Goal: Task Accomplishment & Management: Use online tool/utility

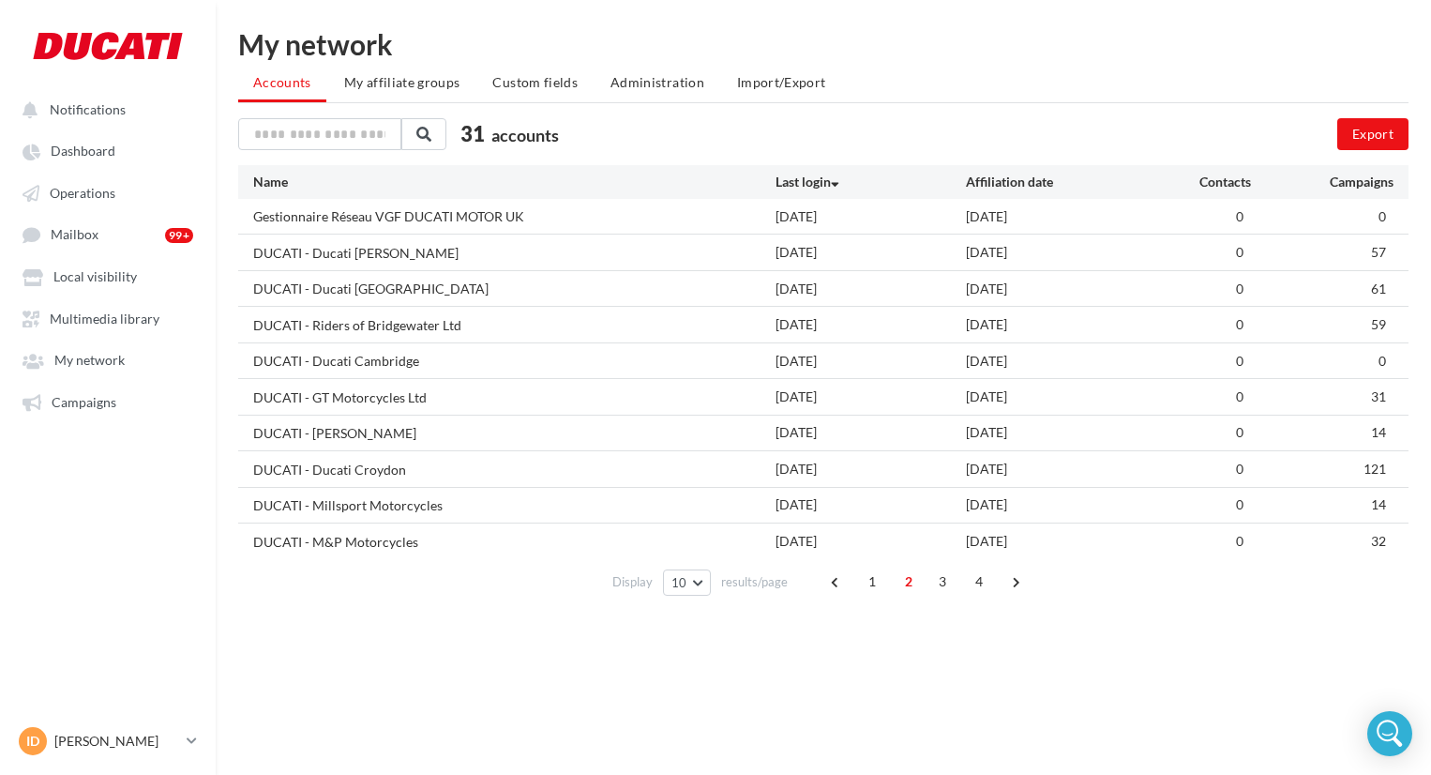
scroll to position [30, 0]
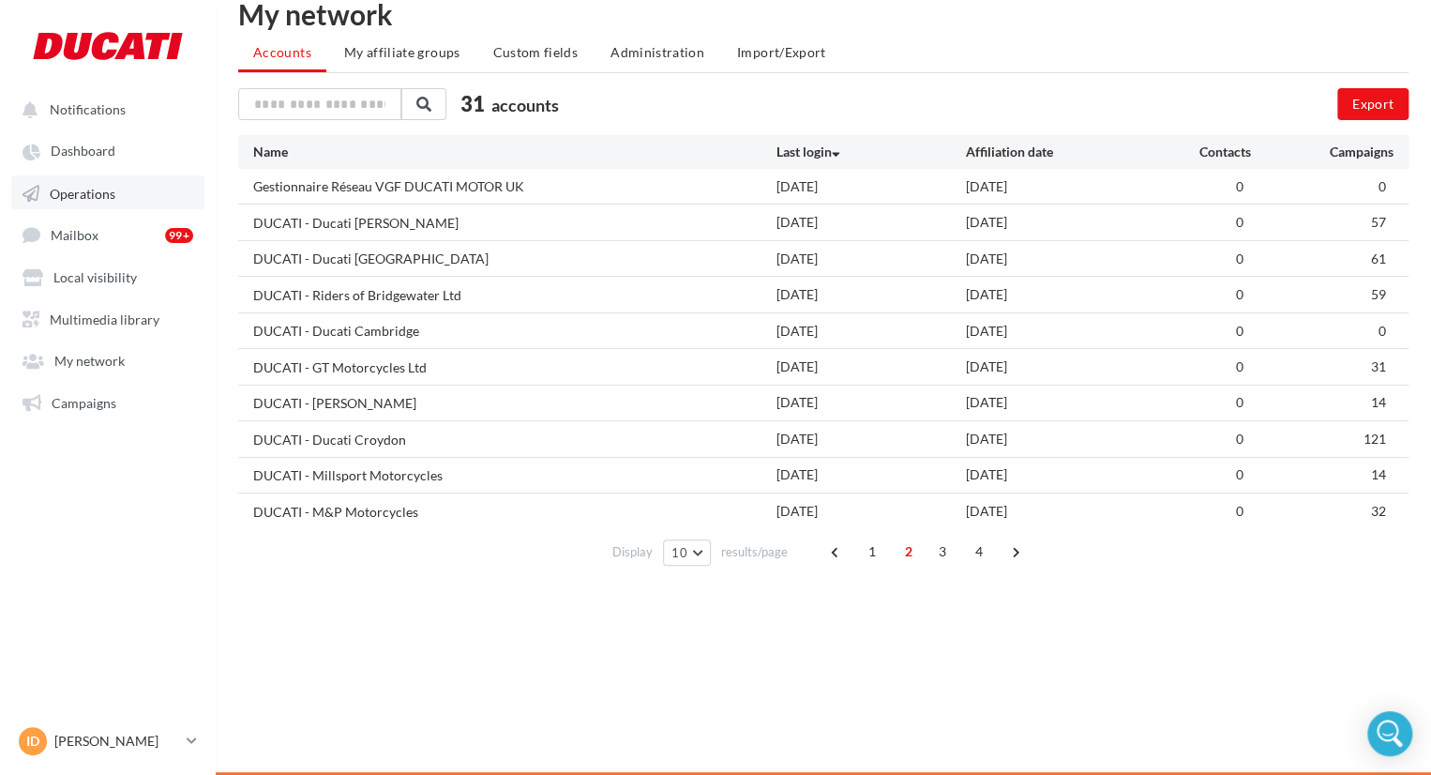
click at [96, 178] on link "Operations" at bounding box center [107, 192] width 193 height 34
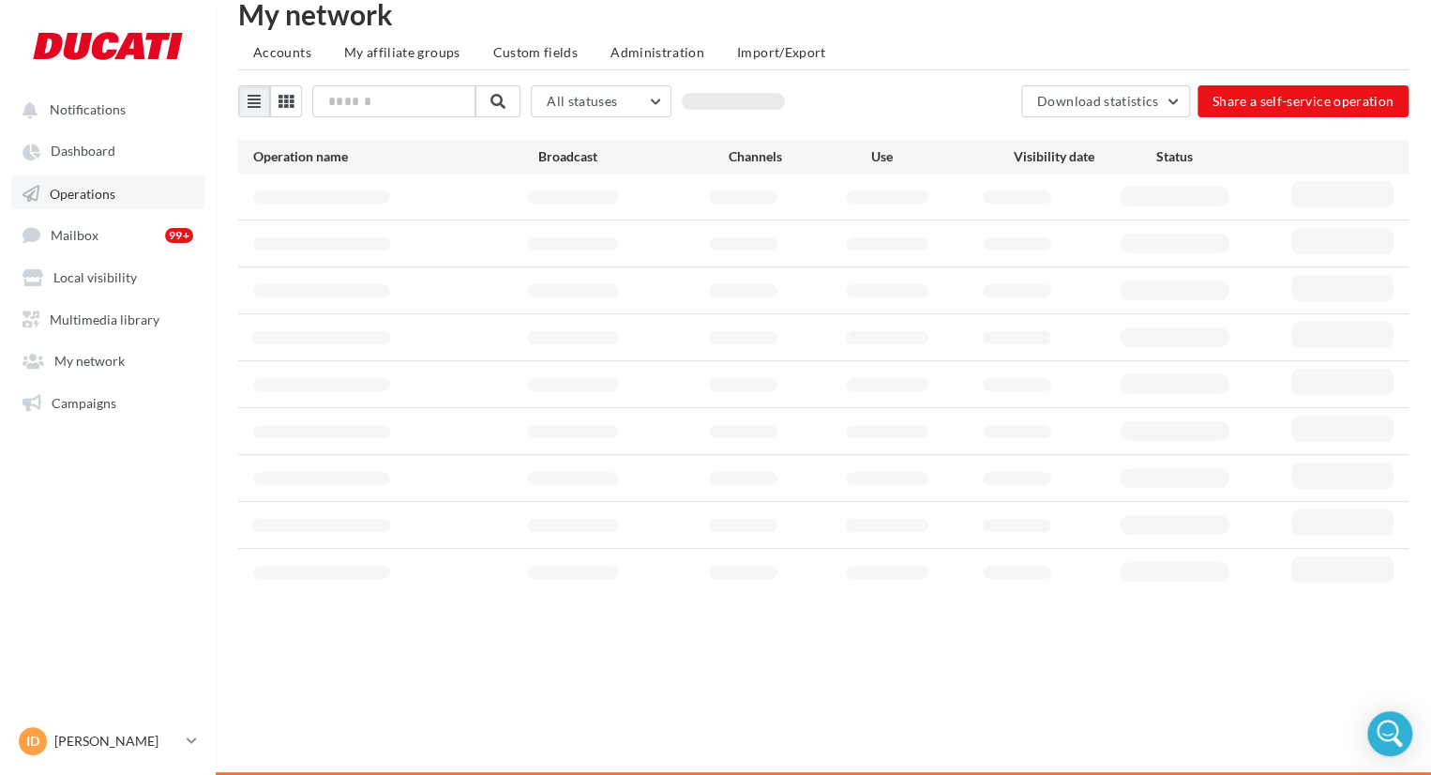
click at [82, 185] on link "Operations" at bounding box center [107, 192] width 193 height 34
click at [90, 188] on span "Operations" at bounding box center [83, 193] width 66 height 16
click at [284, 106] on icon at bounding box center [286, 101] width 15 height 15
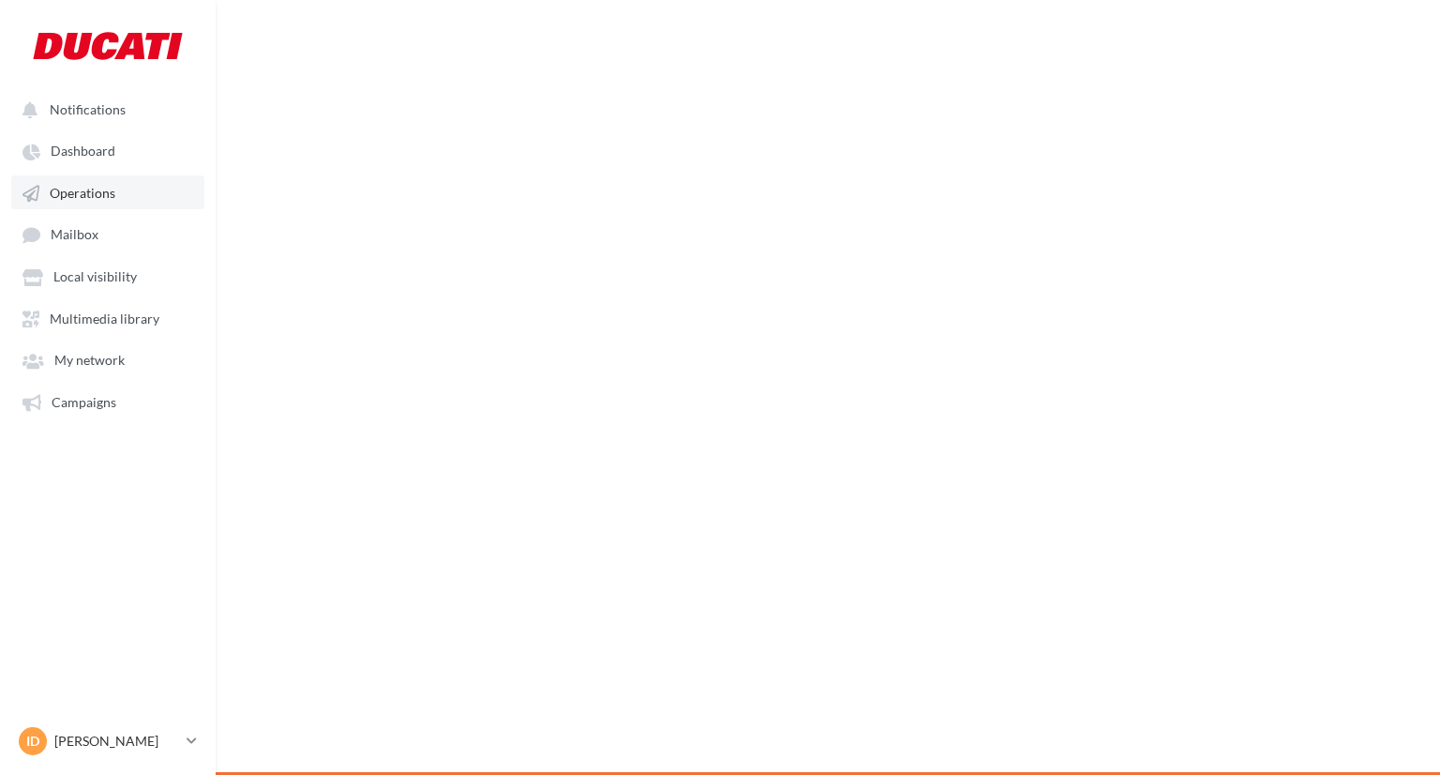
click at [79, 187] on span "Operations" at bounding box center [83, 193] width 66 height 16
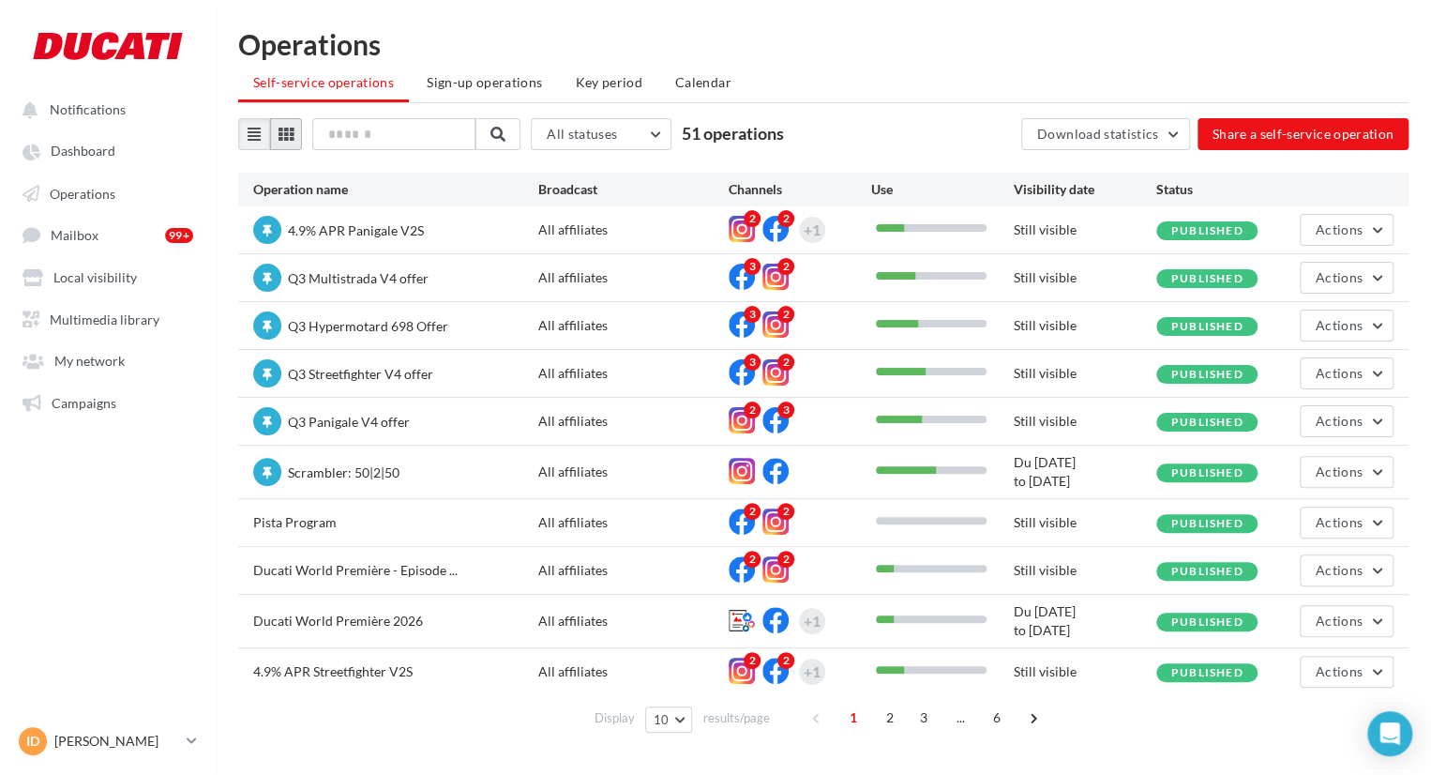
click at [291, 132] on icon at bounding box center [286, 134] width 15 height 15
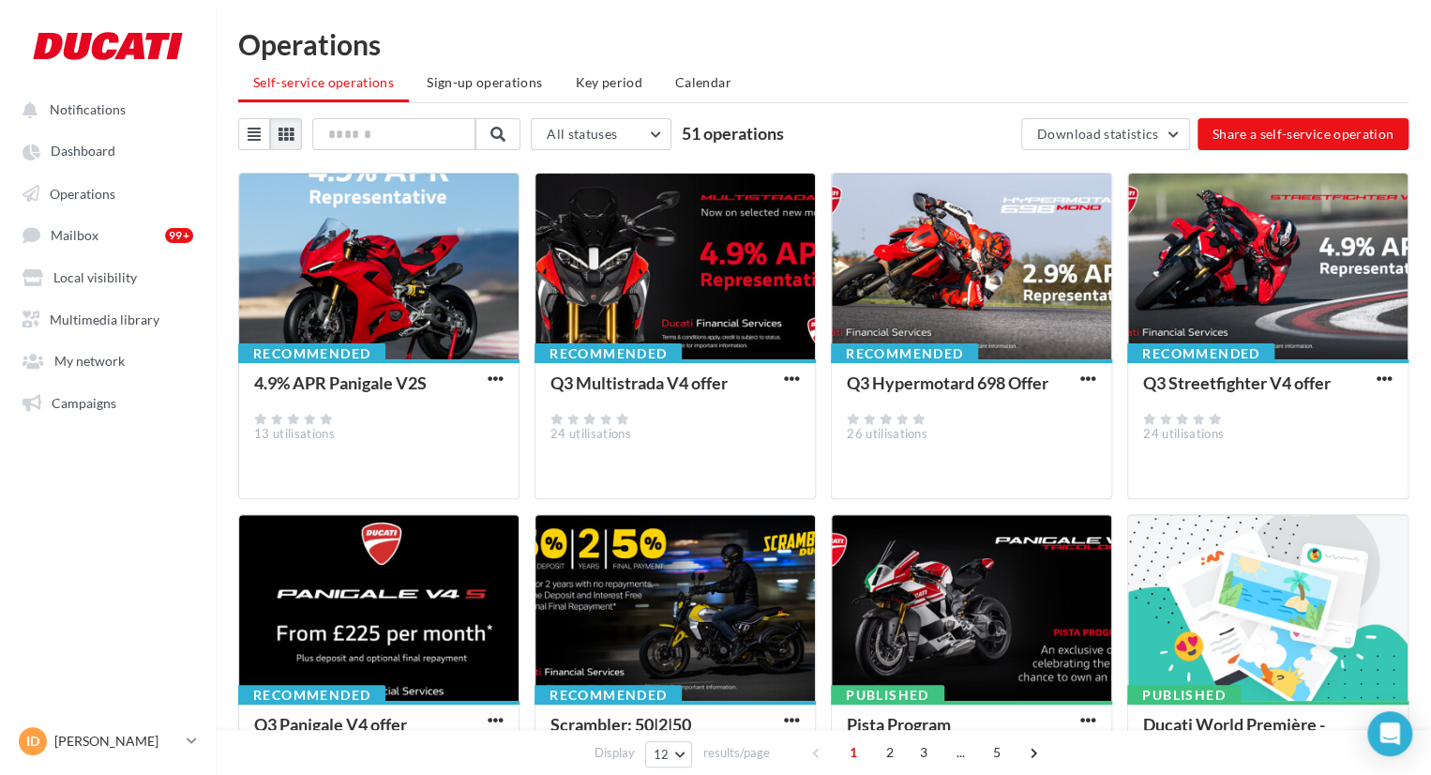
click at [782, 380] on button "button" at bounding box center [791, 379] width 23 height 19
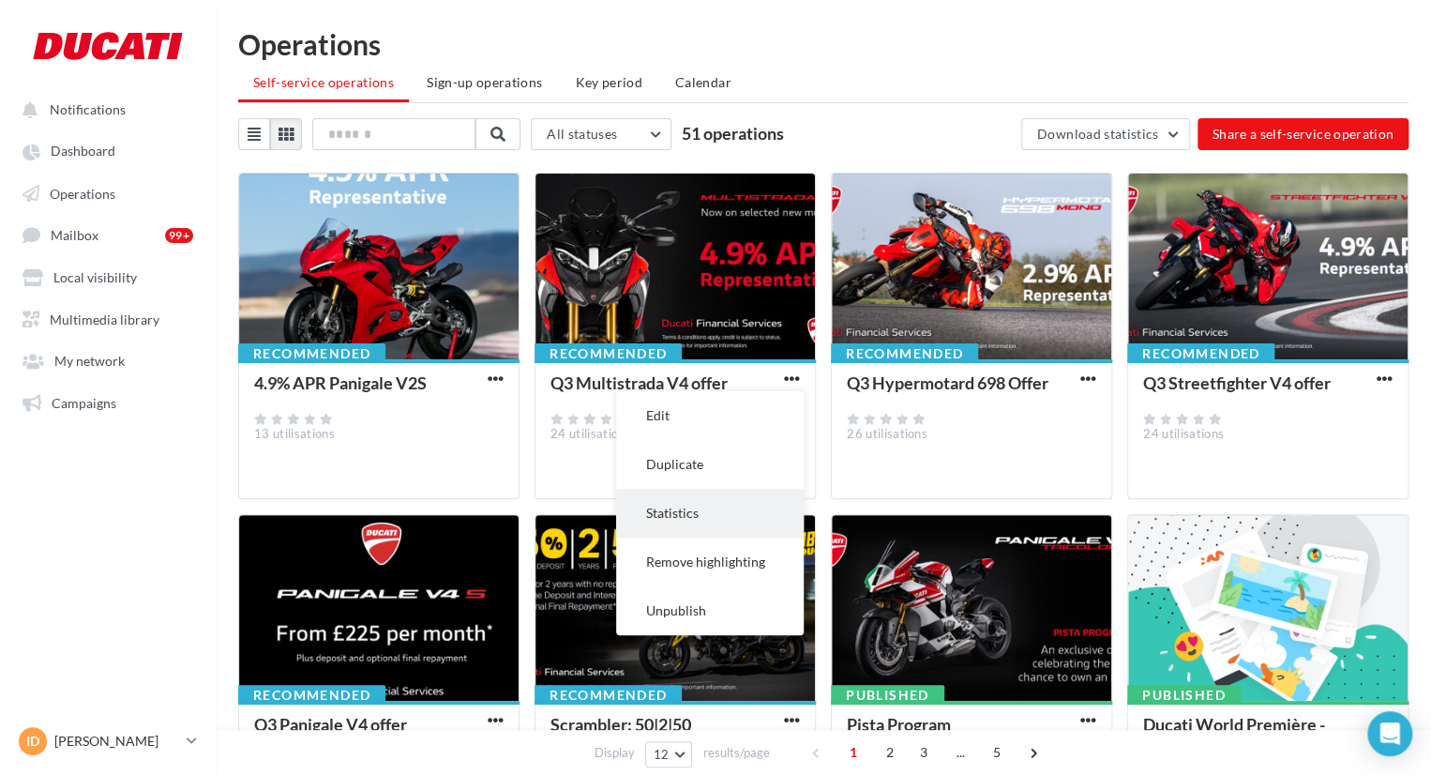
click at [676, 495] on button "Statistics" at bounding box center [710, 513] width 188 height 49
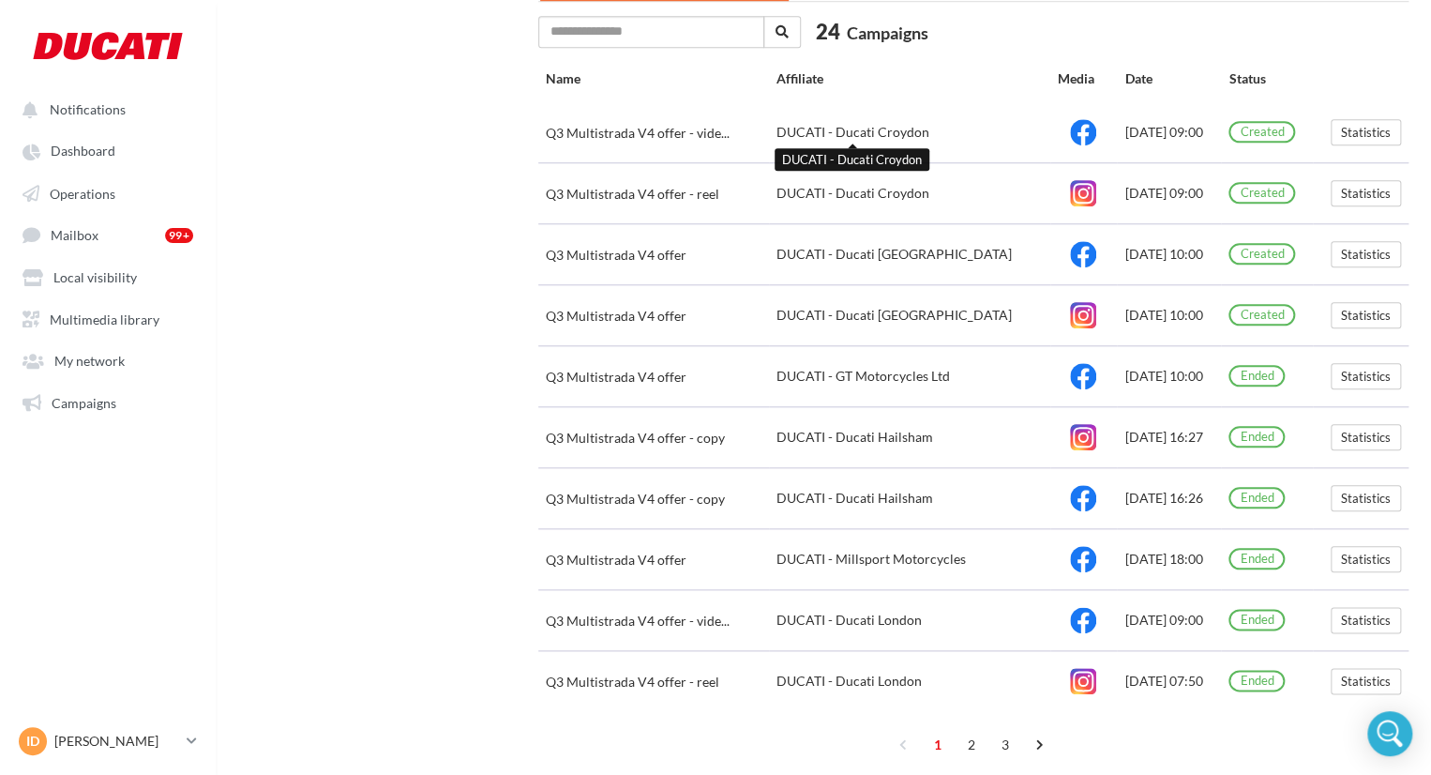
scroll to position [802, 0]
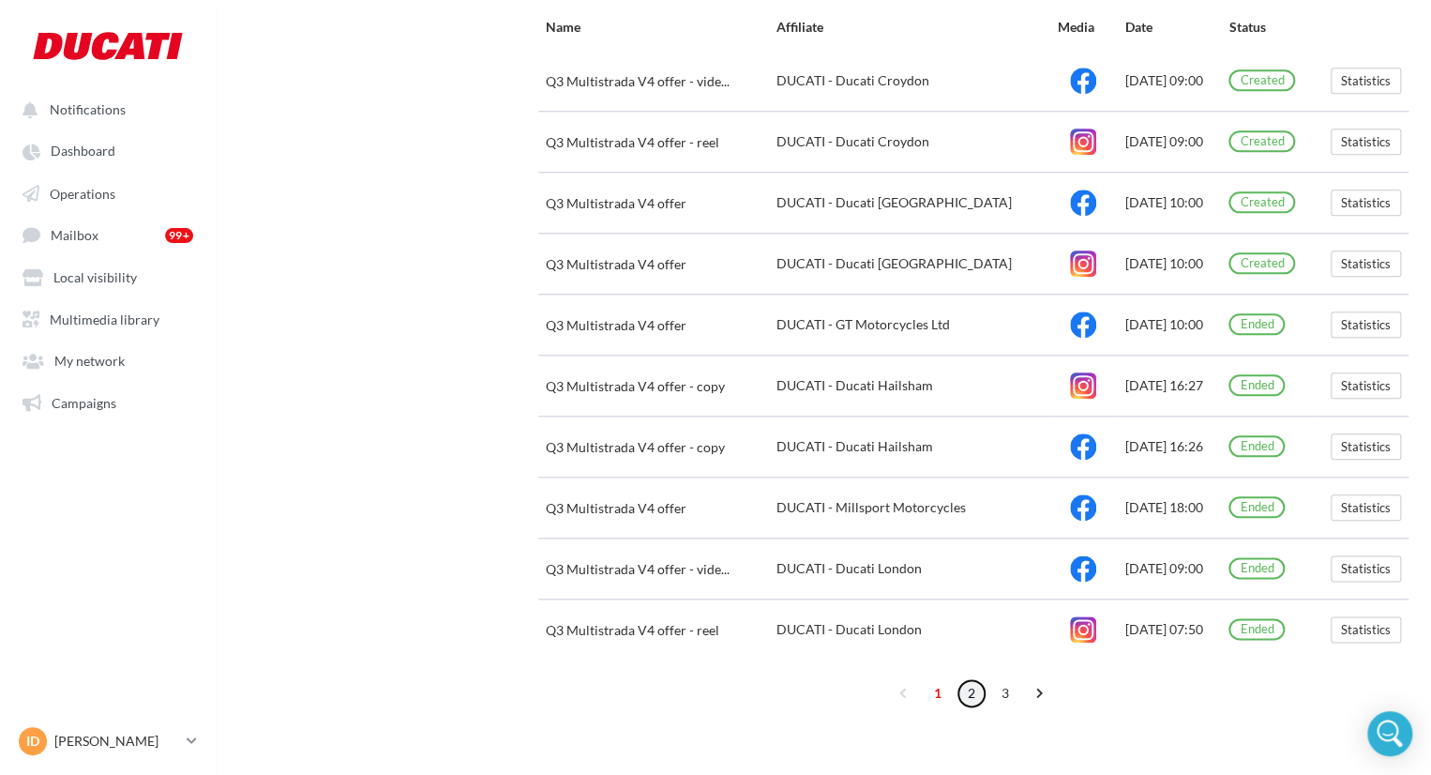
click at [969, 685] on link "2" at bounding box center [972, 693] width 30 height 30
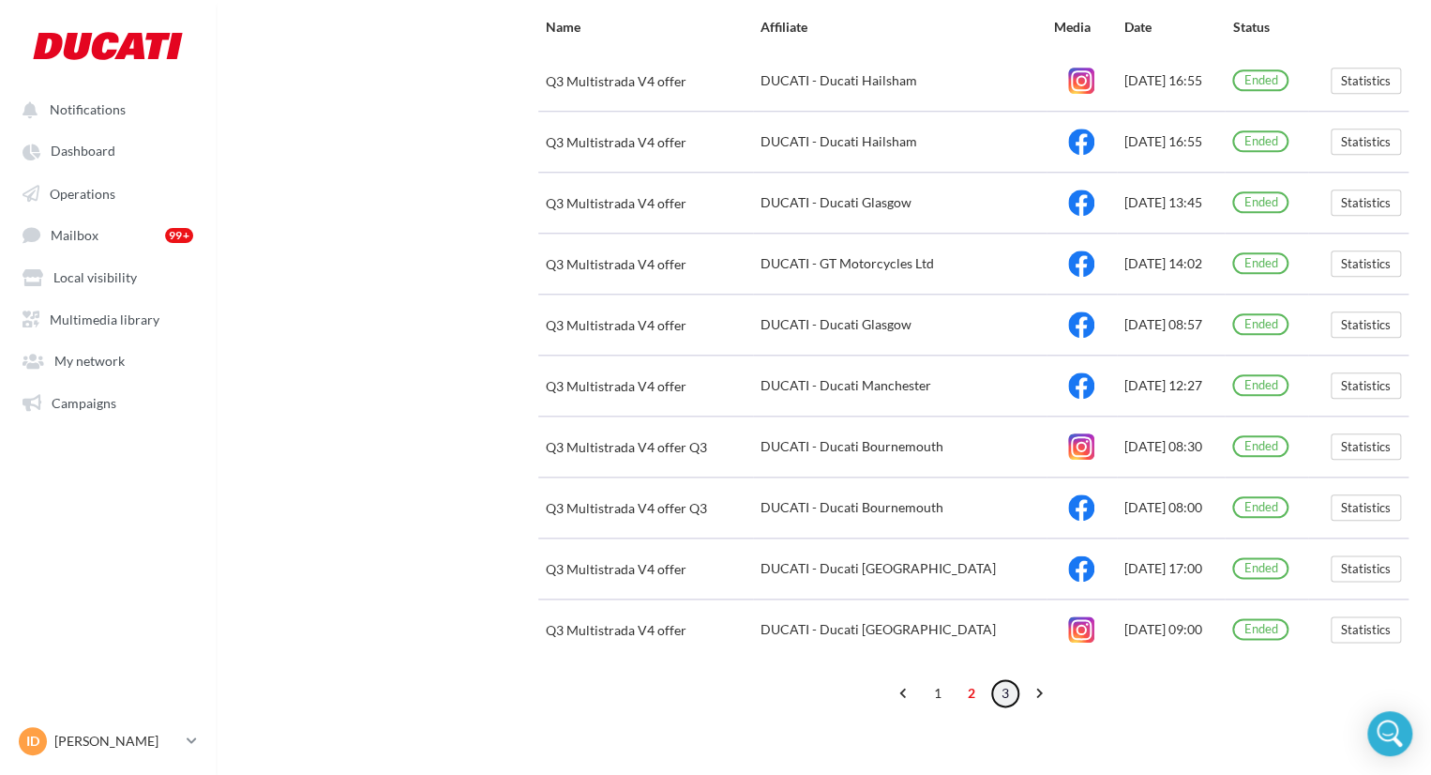
click at [1010, 683] on link "3" at bounding box center [1005, 693] width 30 height 30
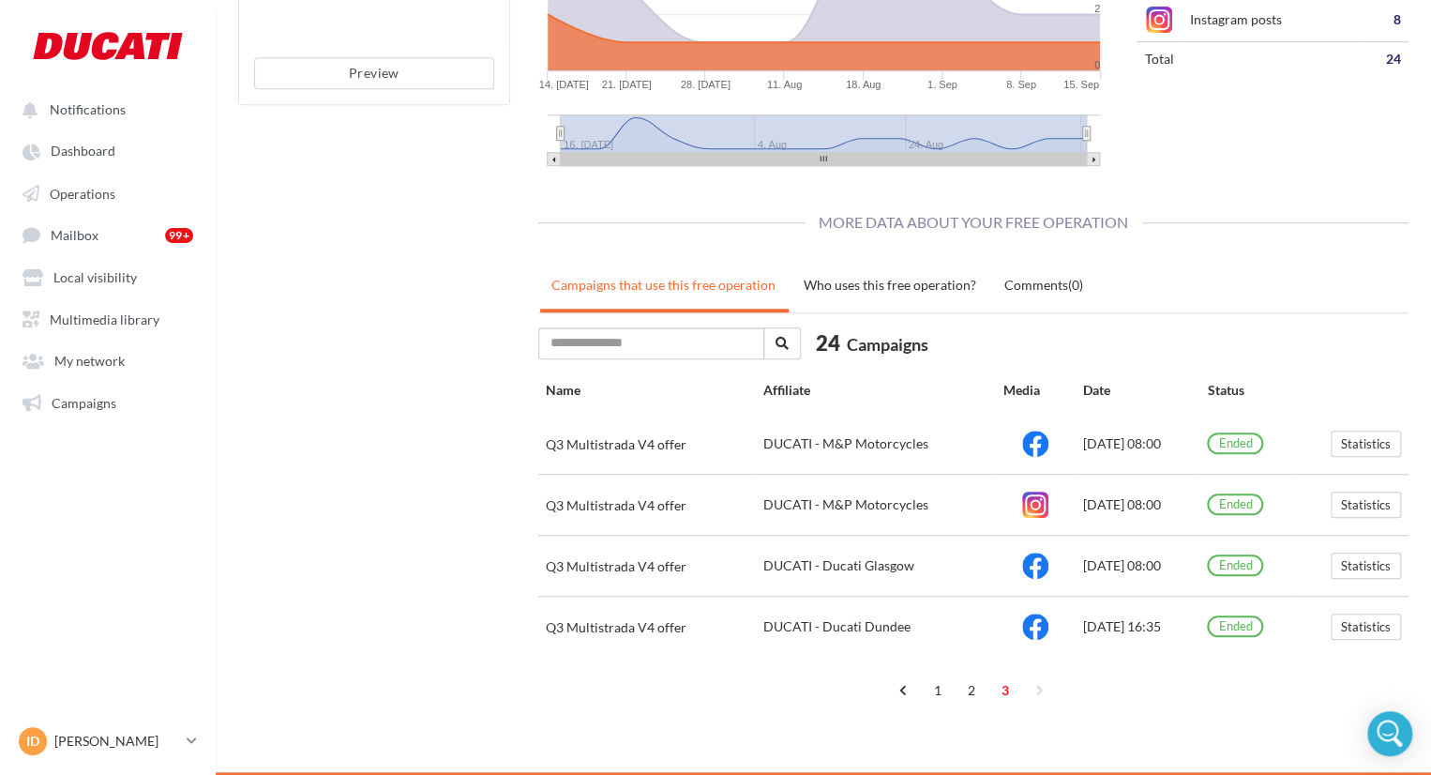
scroll to position [437, 0]
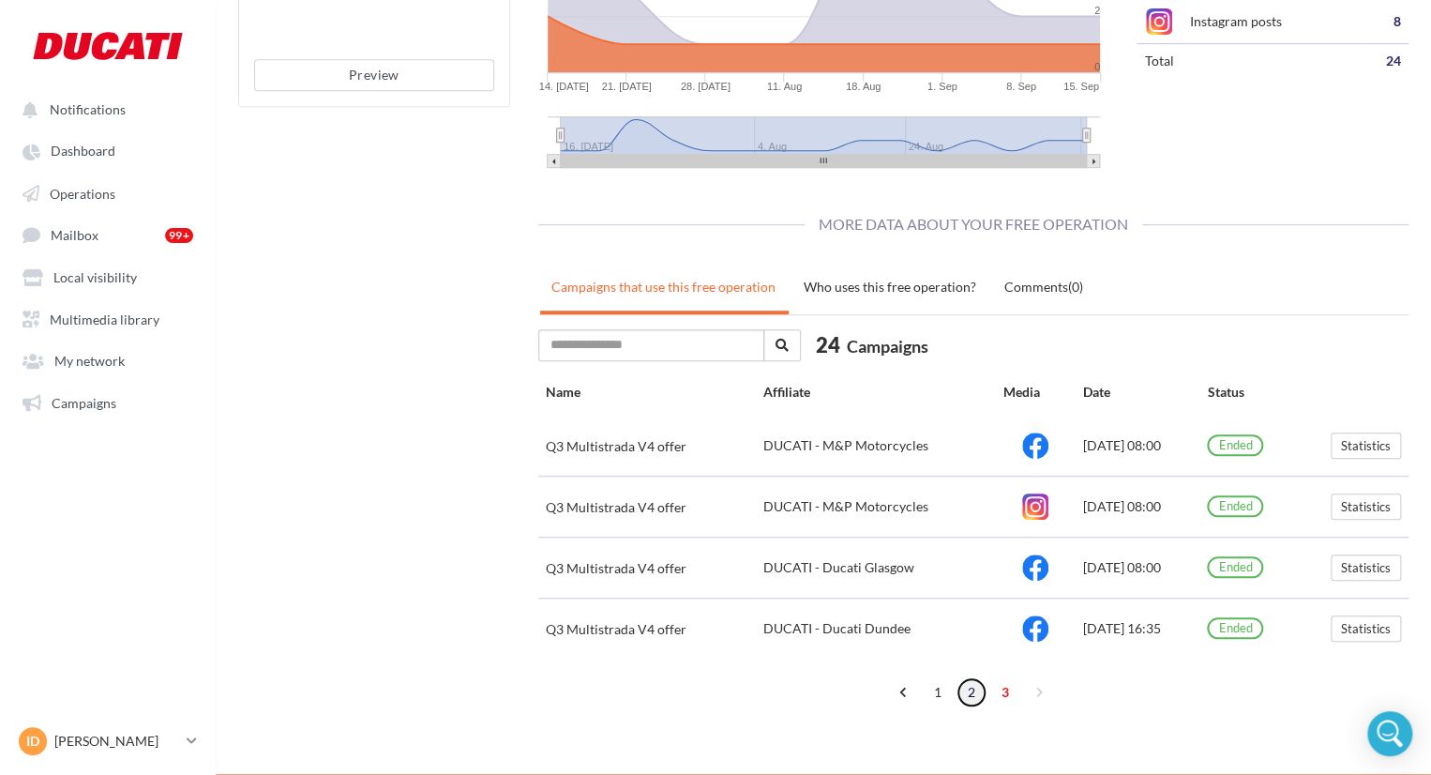
click at [974, 680] on link "2" at bounding box center [972, 692] width 30 height 30
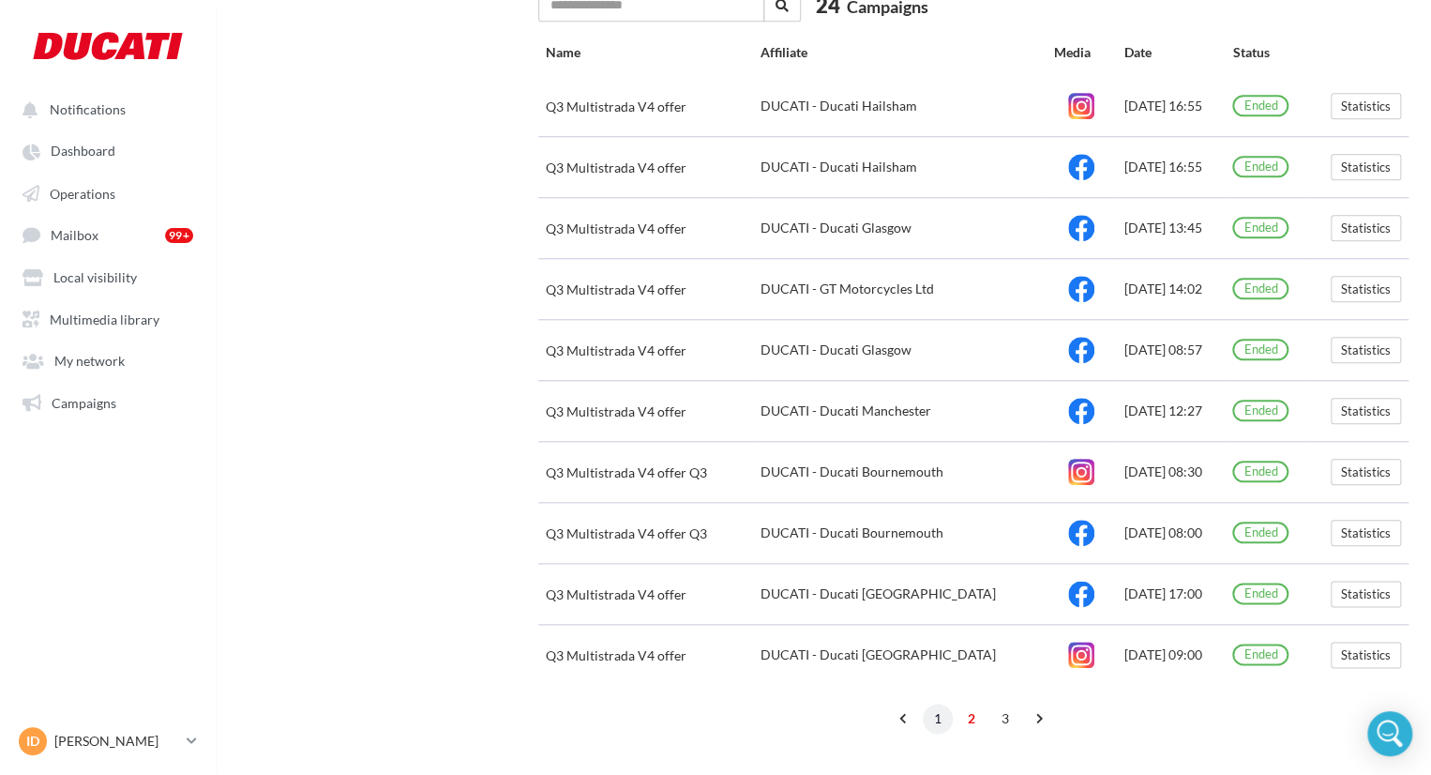
scroll to position [802, 0]
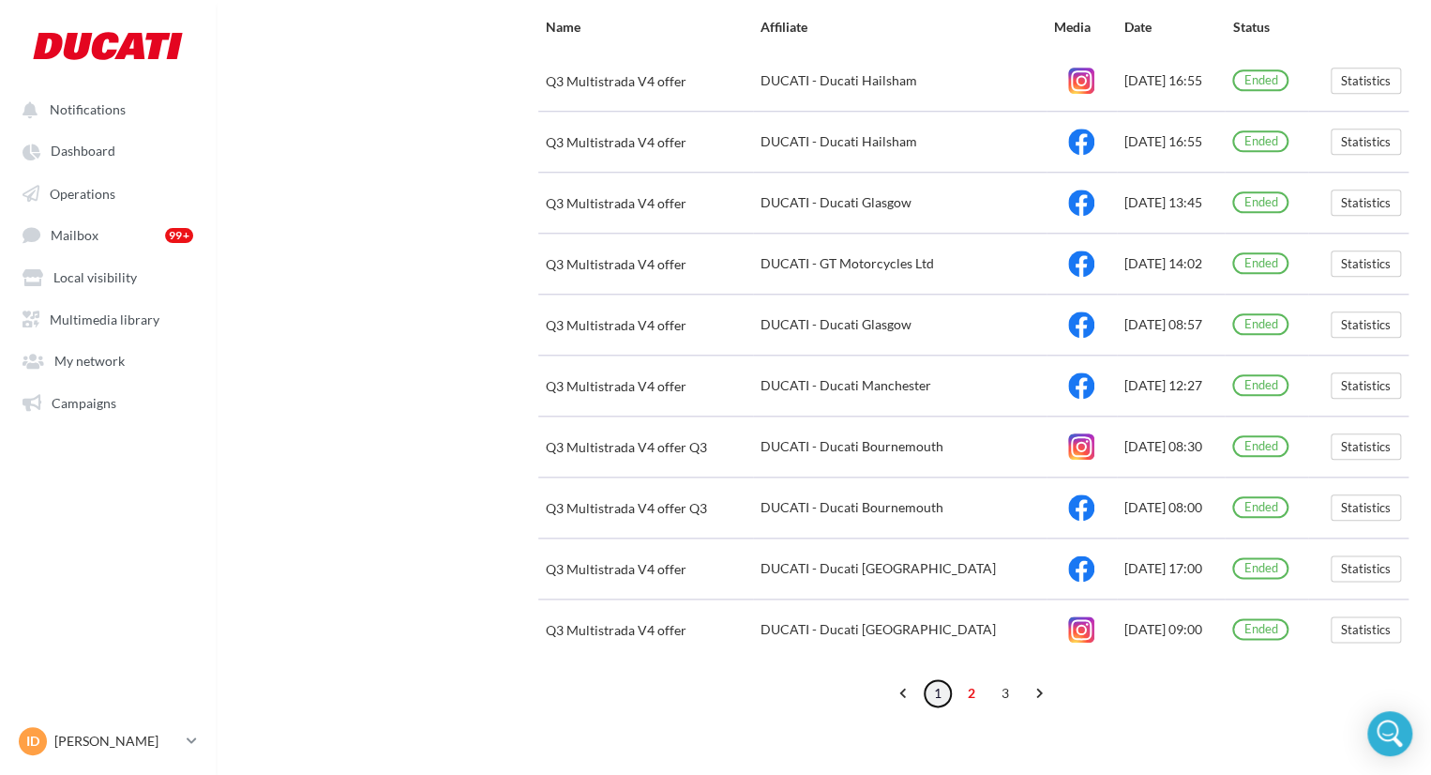
click at [948, 680] on link "1" at bounding box center [938, 693] width 30 height 30
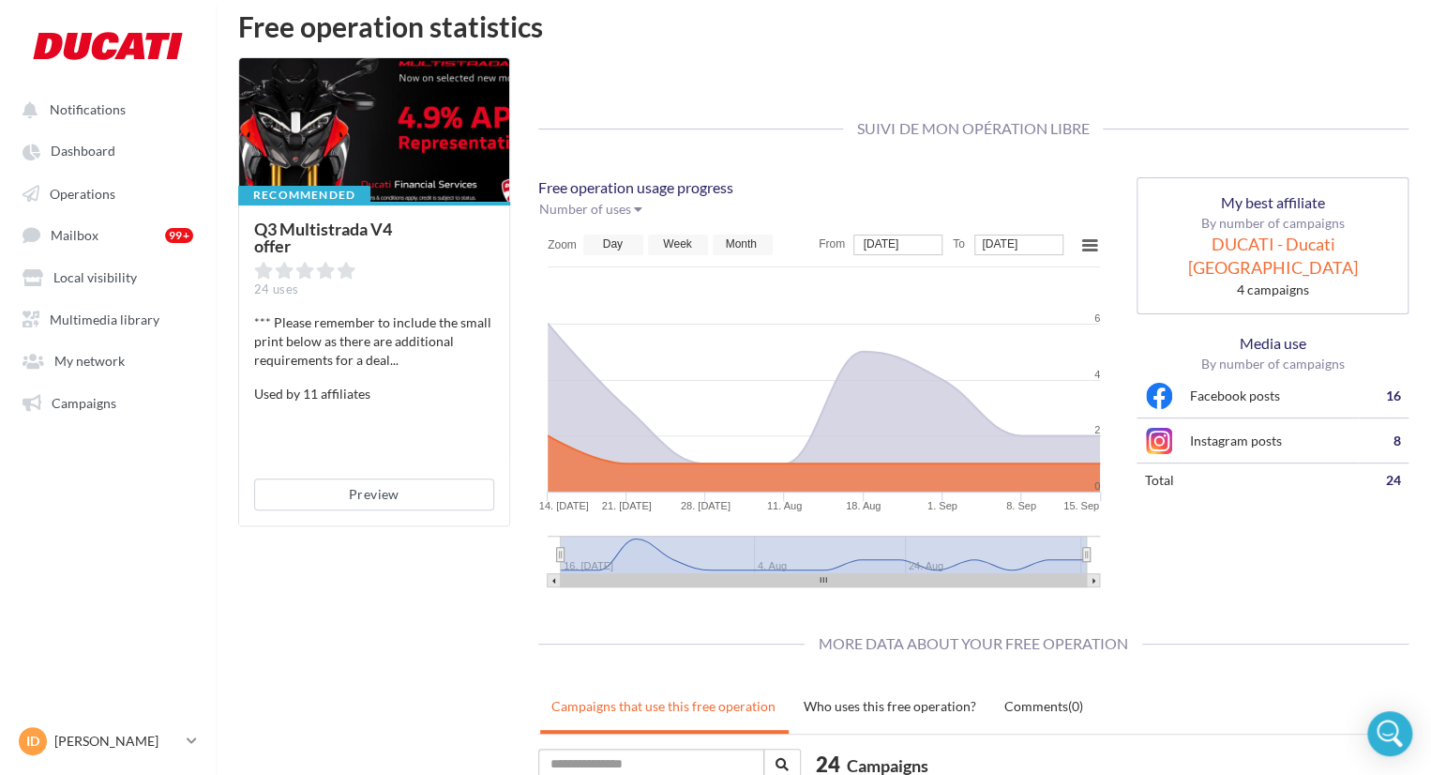
scroll to position [0, 0]
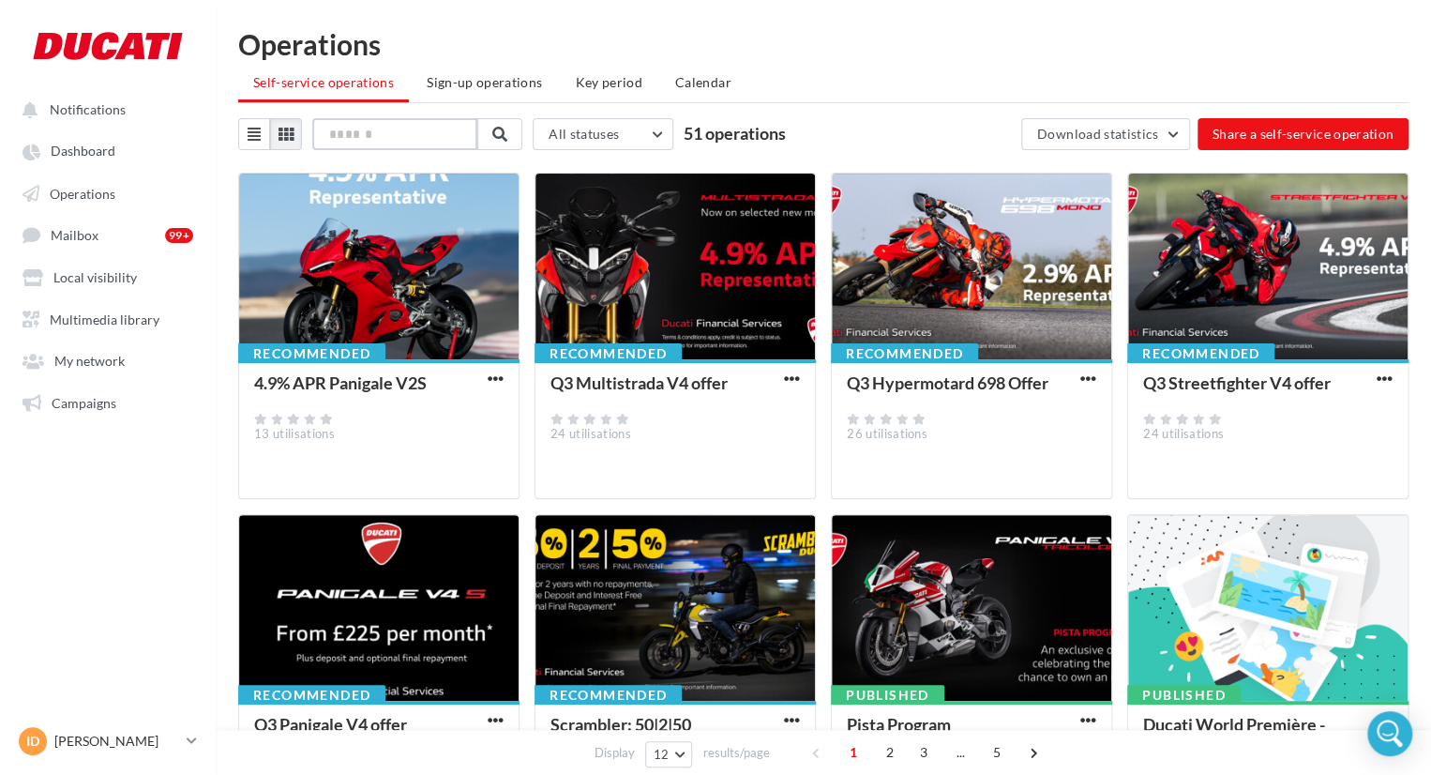
click at [349, 133] on input "text" at bounding box center [394, 134] width 165 height 32
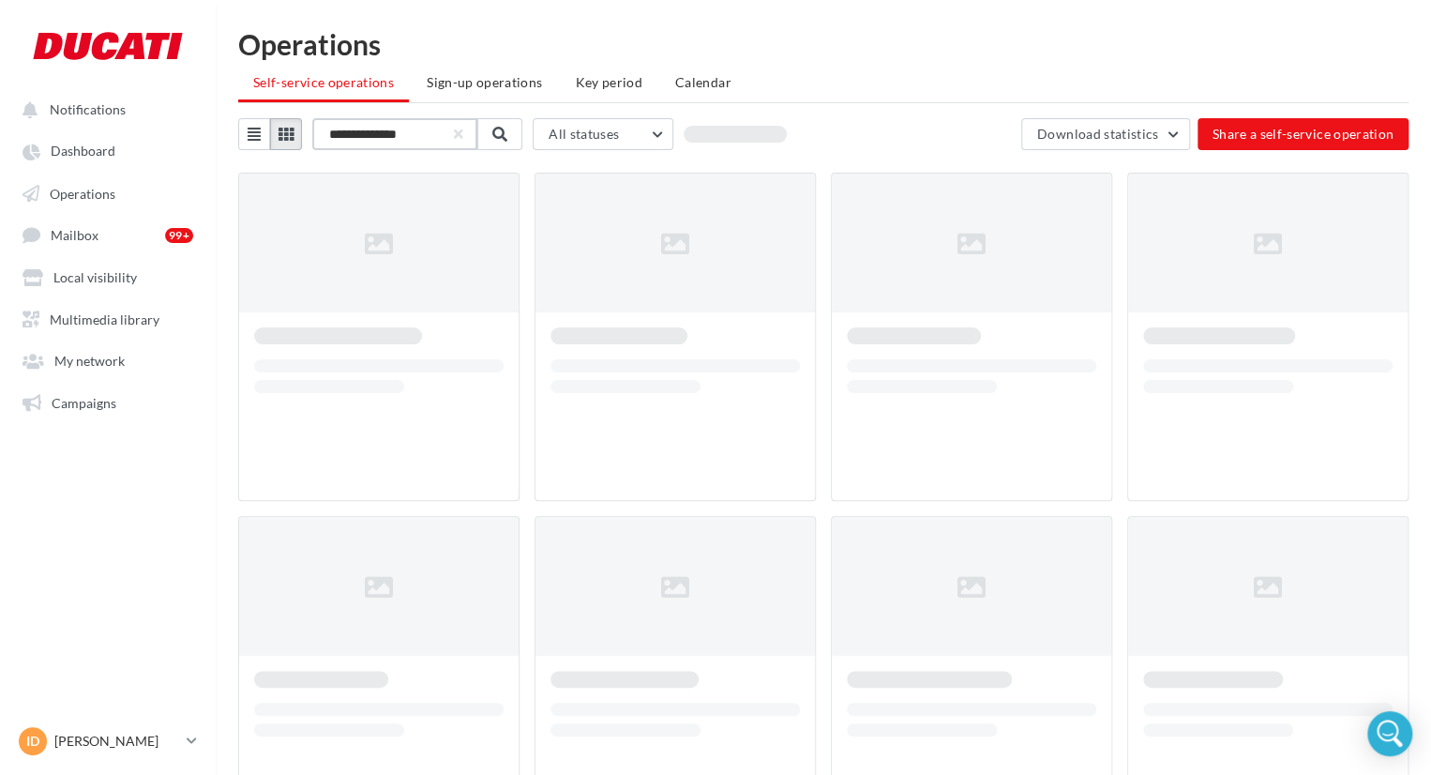
type input "**********"
click at [281, 133] on icon at bounding box center [286, 134] width 15 height 15
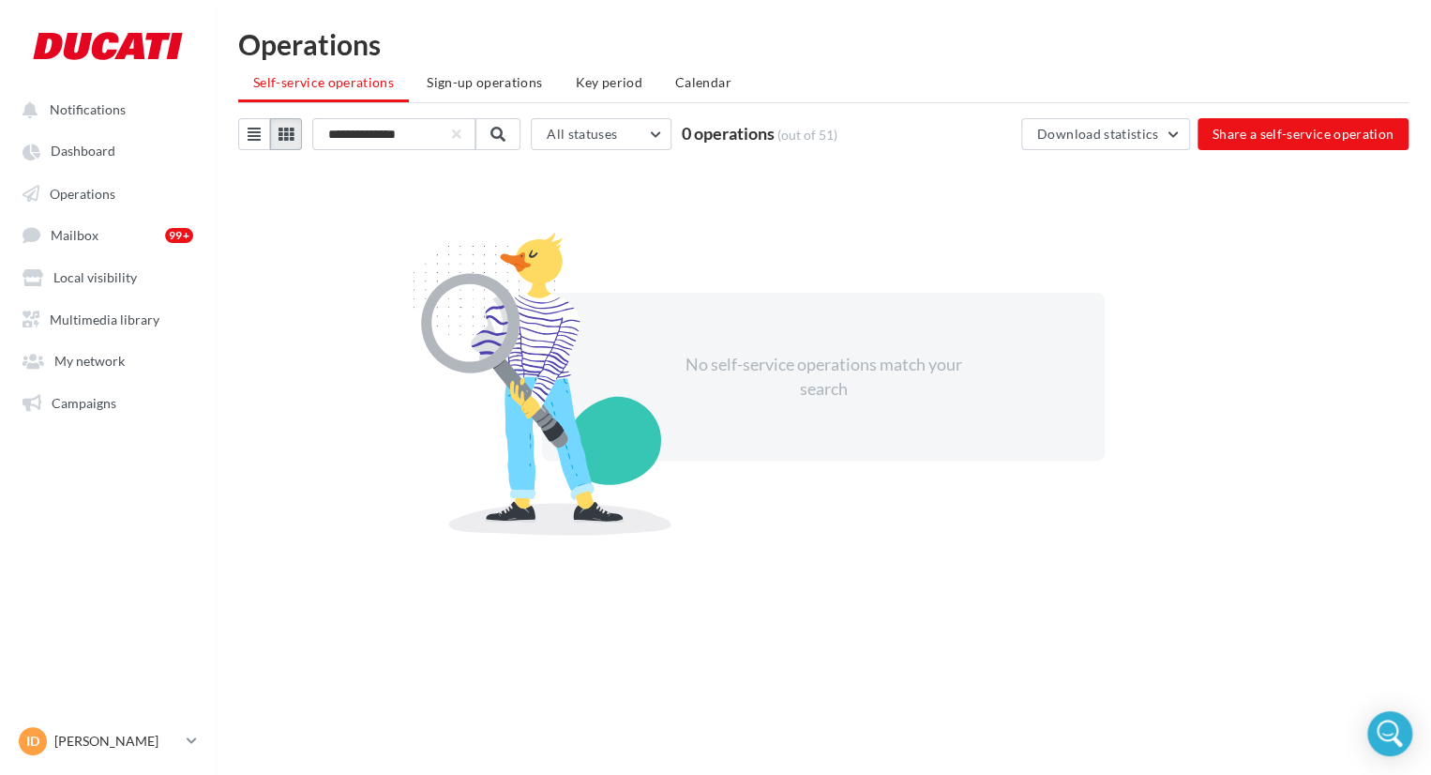
click at [295, 130] on button at bounding box center [286, 134] width 32 height 32
click at [460, 135] on button "button" at bounding box center [457, 134] width 8 height 8
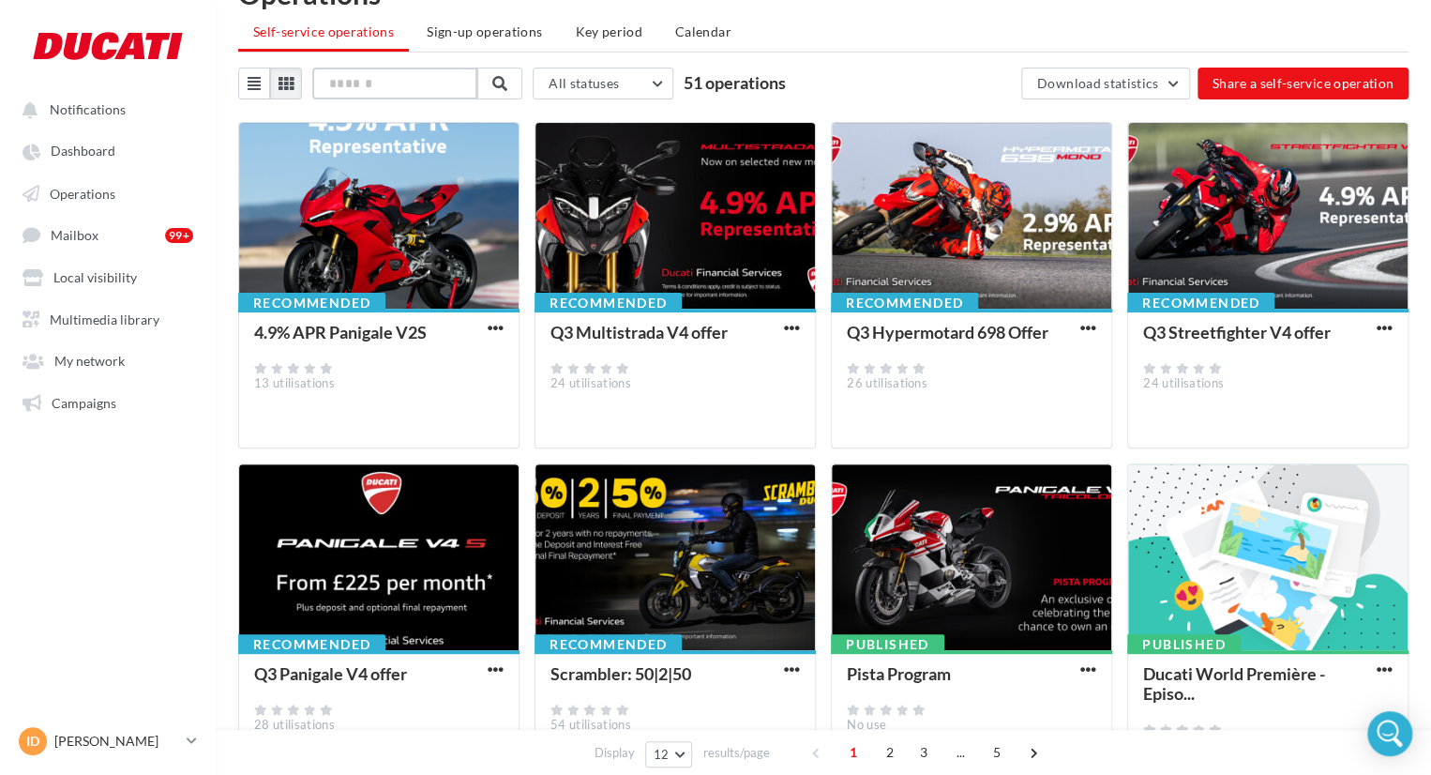
scroll to position [94, 0]
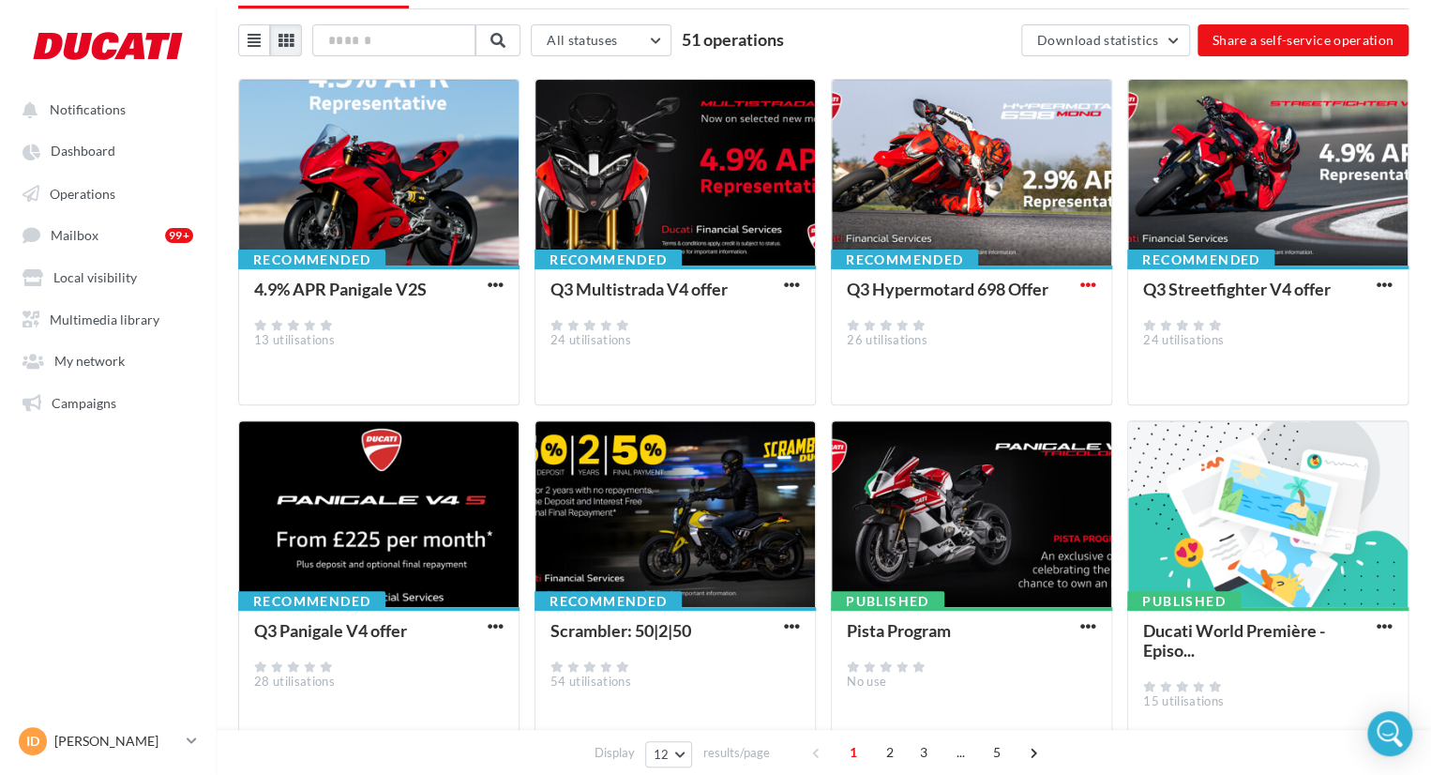
click at [1092, 287] on span "button" at bounding box center [1088, 285] width 16 height 16
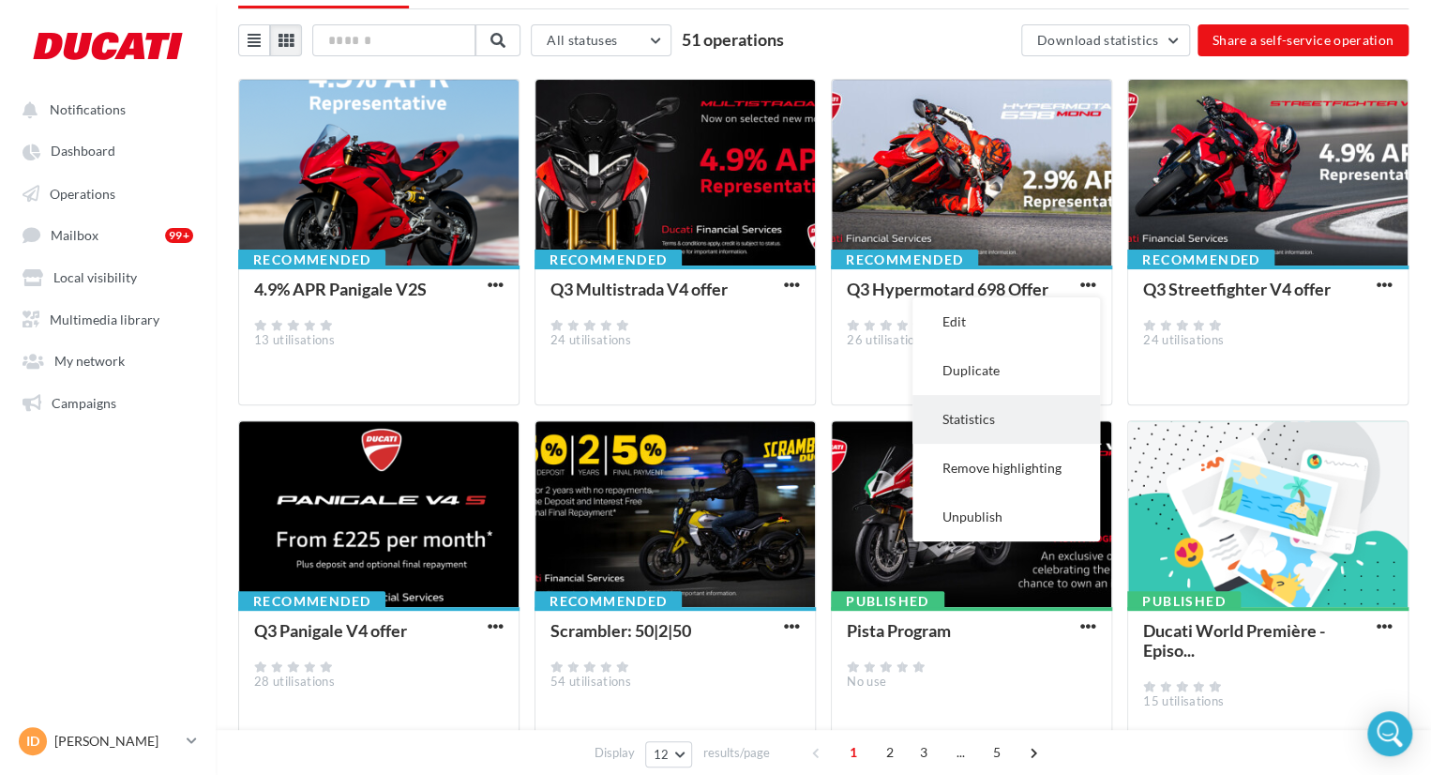
click at [1043, 437] on button "Statistics" at bounding box center [1006, 419] width 188 height 49
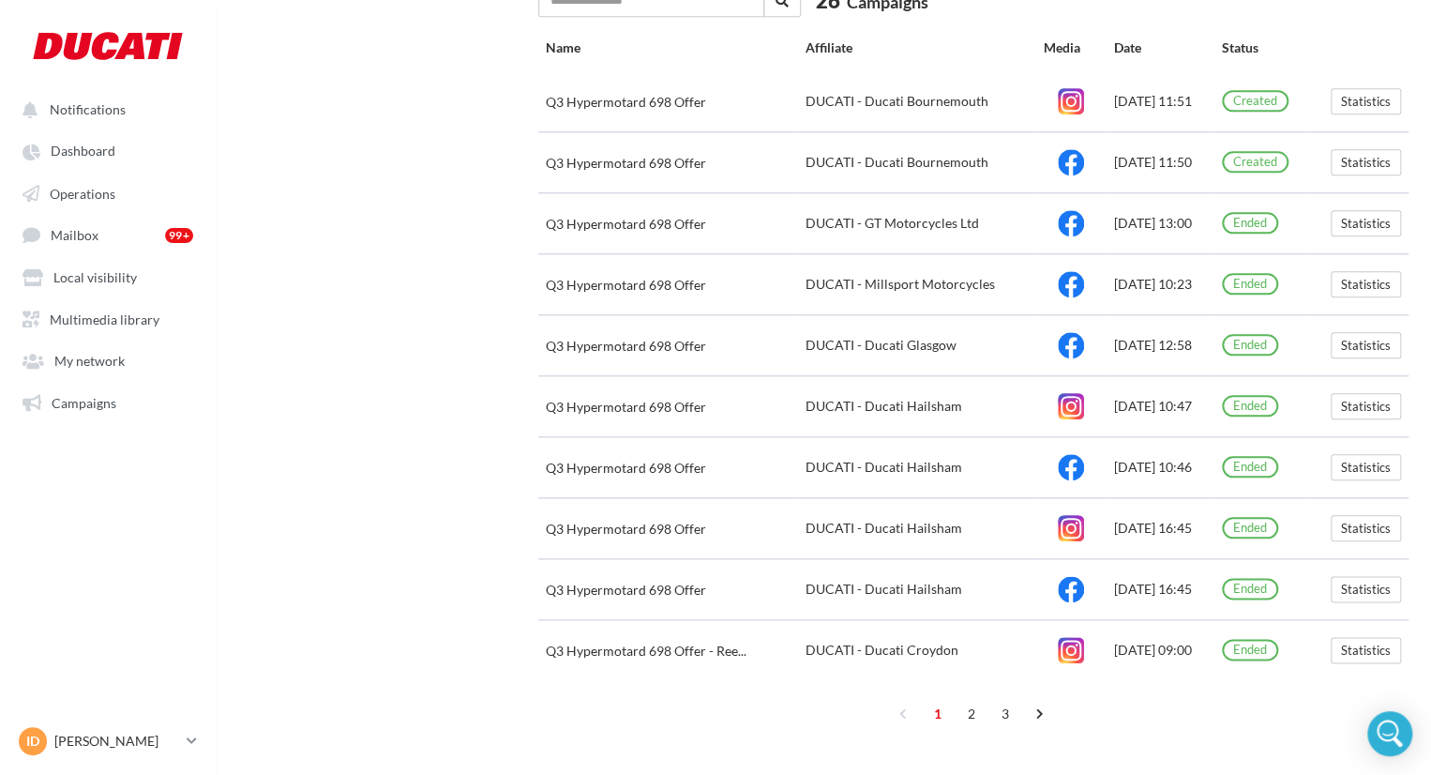
scroll to position [802, 0]
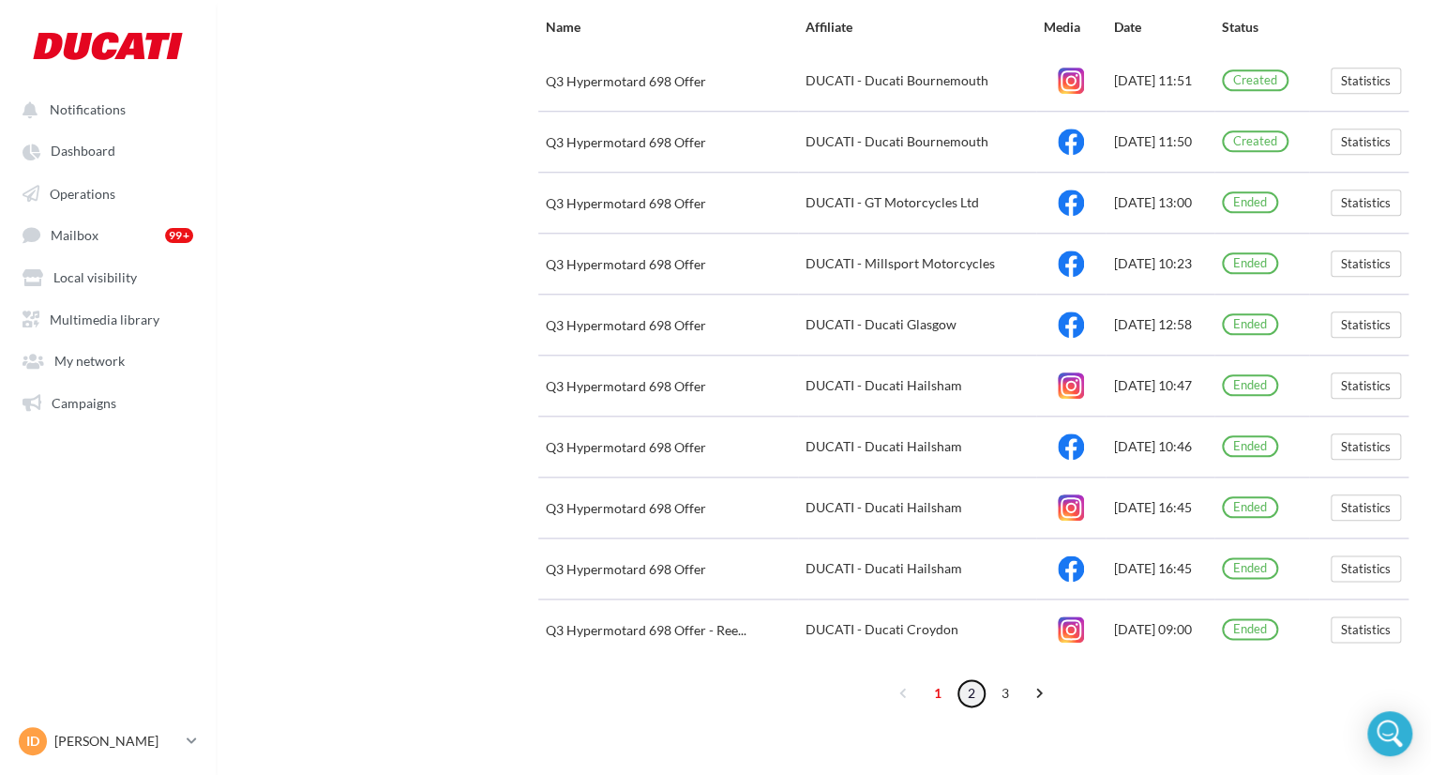
click at [970, 693] on link "2" at bounding box center [972, 693] width 30 height 30
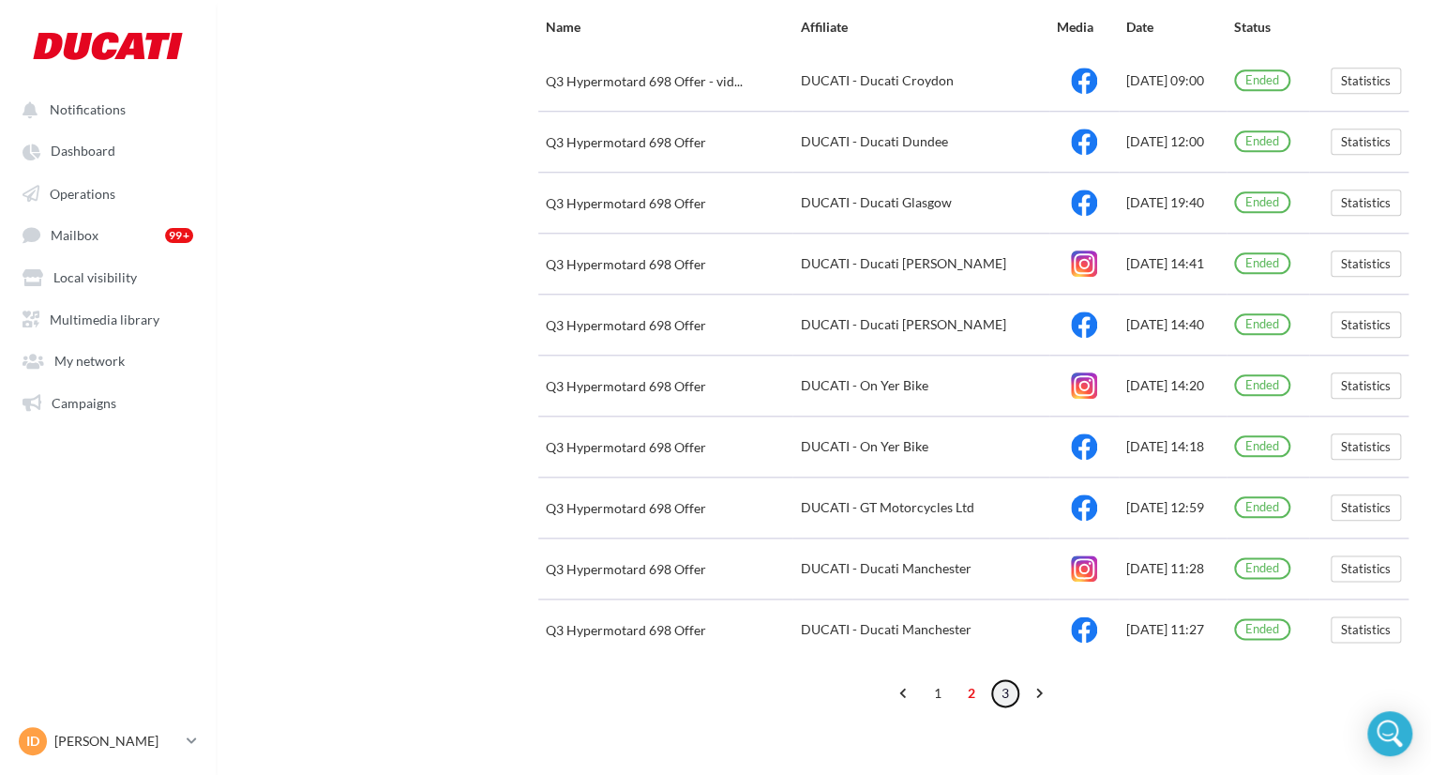
click at [997, 686] on link "3" at bounding box center [1005, 693] width 30 height 30
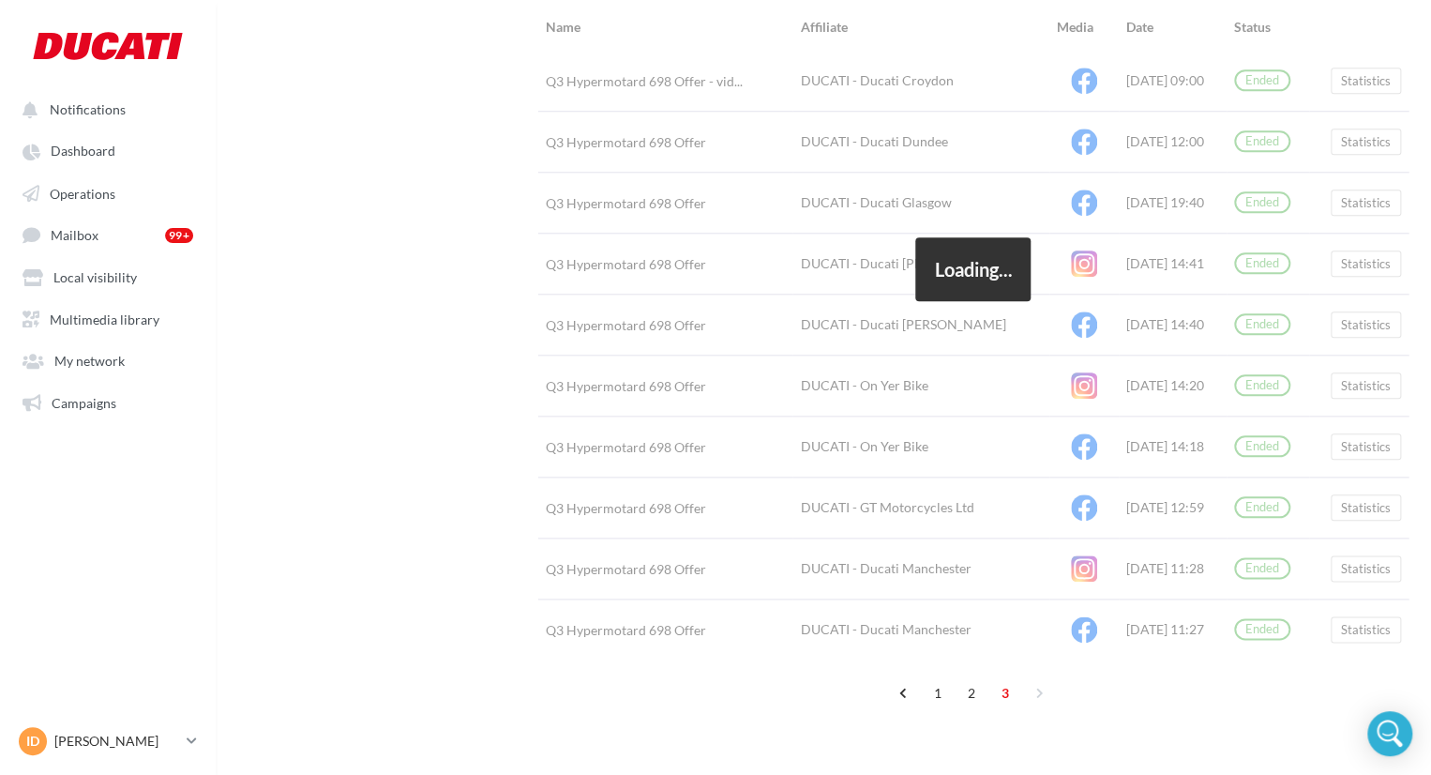
scroll to position [559, 0]
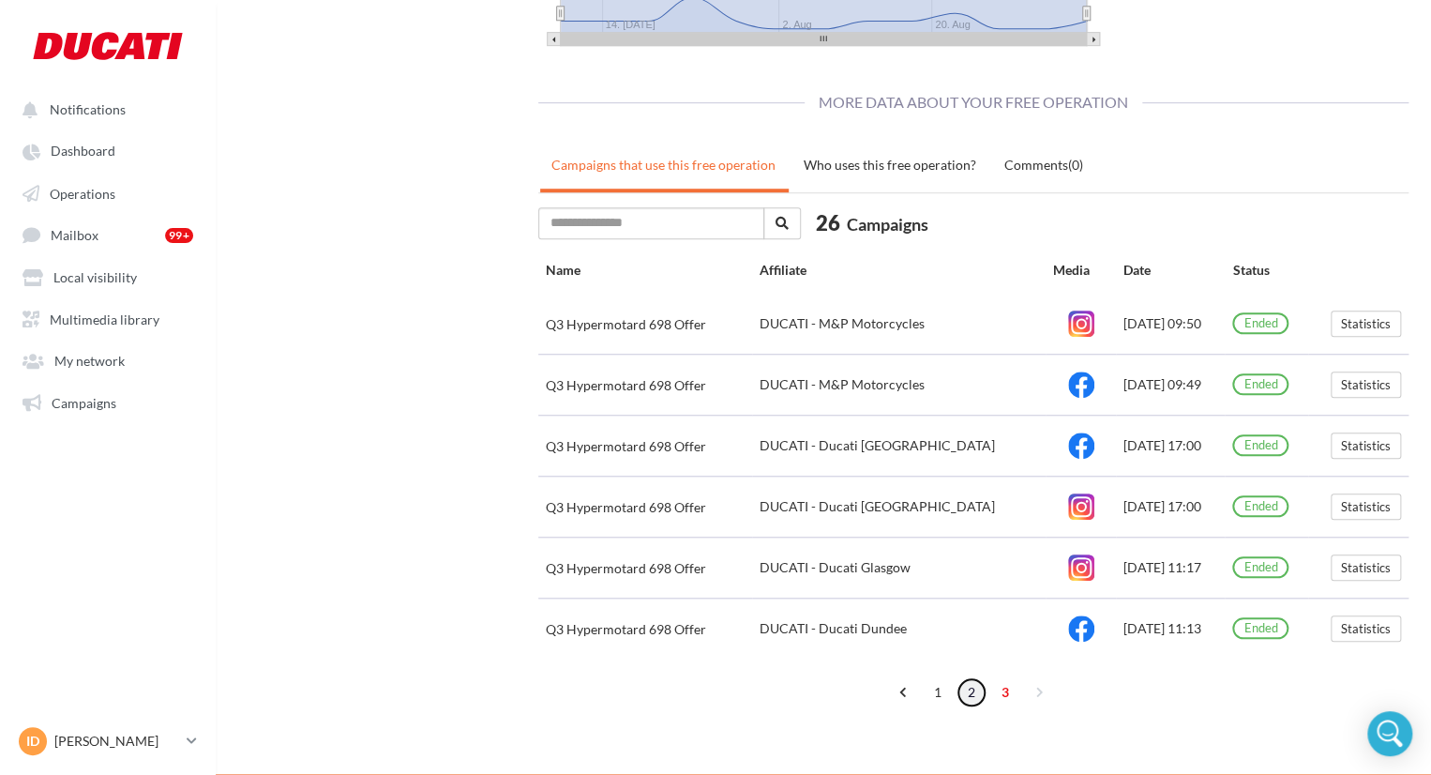
click at [965, 700] on link "2" at bounding box center [972, 692] width 30 height 30
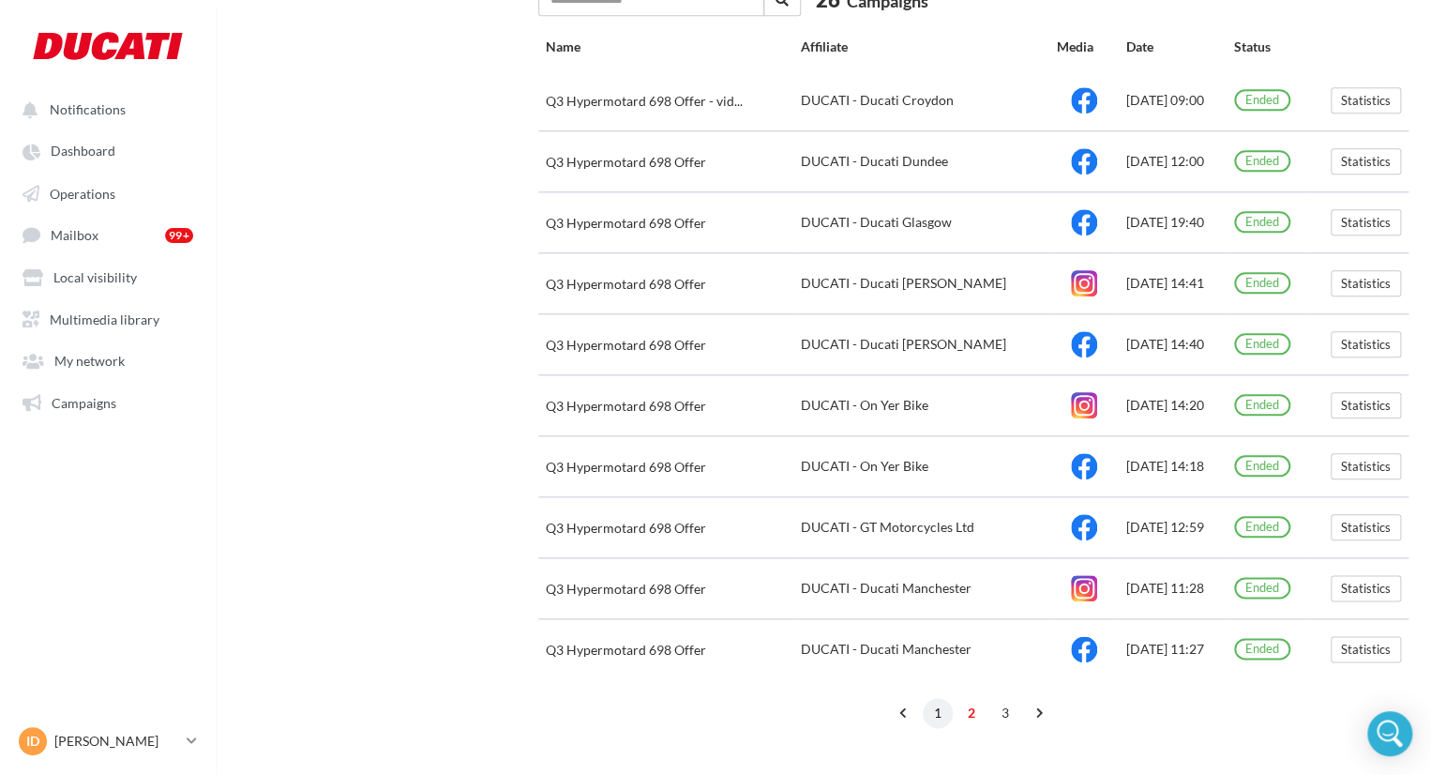
scroll to position [802, 0]
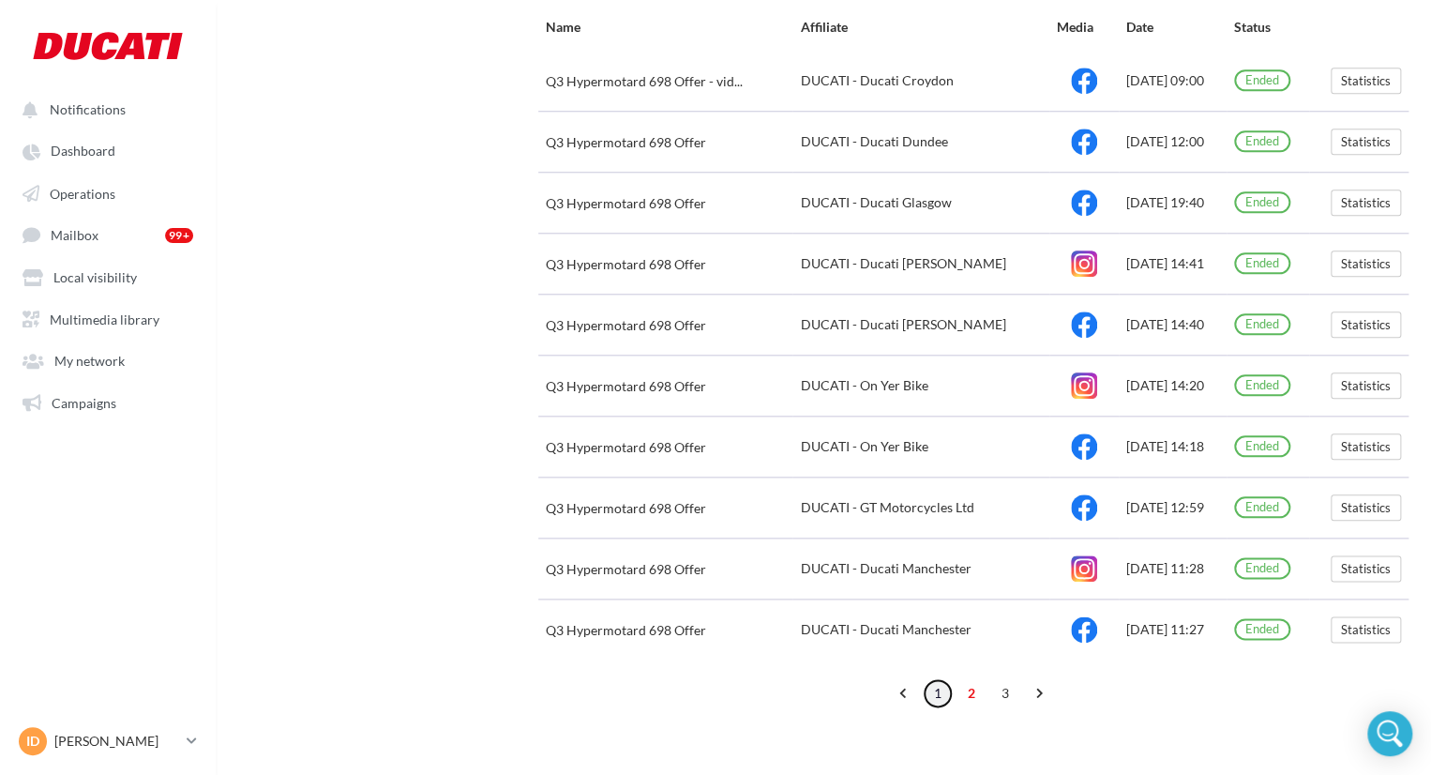
click at [944, 686] on link "1" at bounding box center [938, 693] width 30 height 30
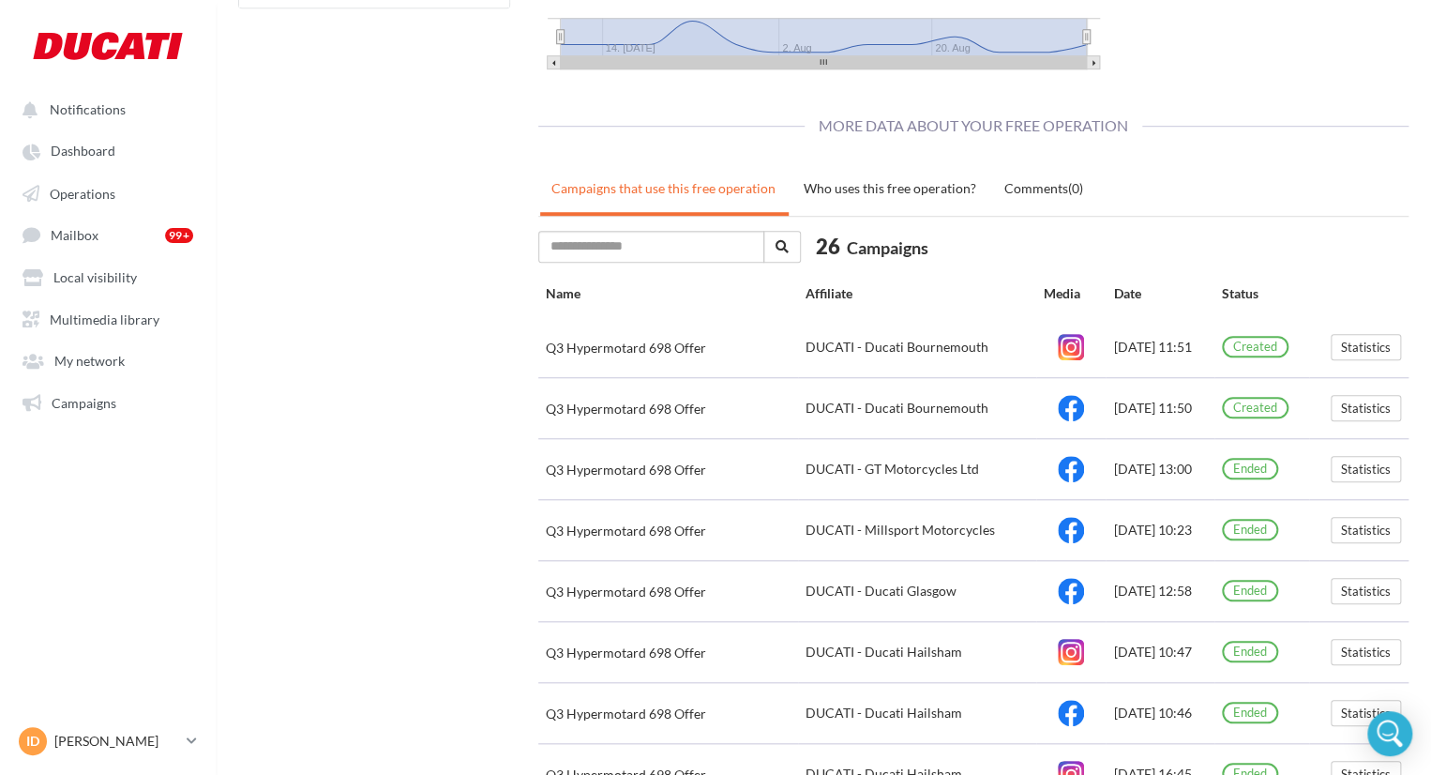
scroll to position [427, 0]
